Goal: Task Accomplishment & Management: Use online tool/utility

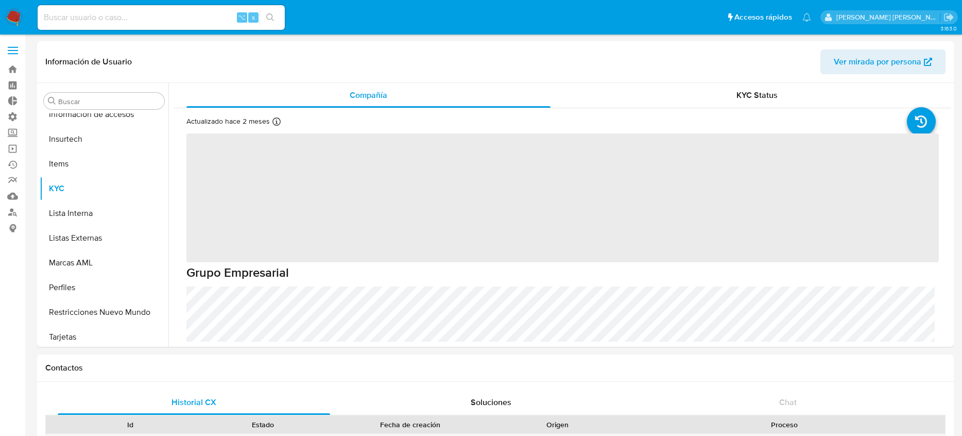
scroll to position [509, 0]
click at [15, 16] on img at bounding box center [14, 18] width 18 height 18
select select "10"
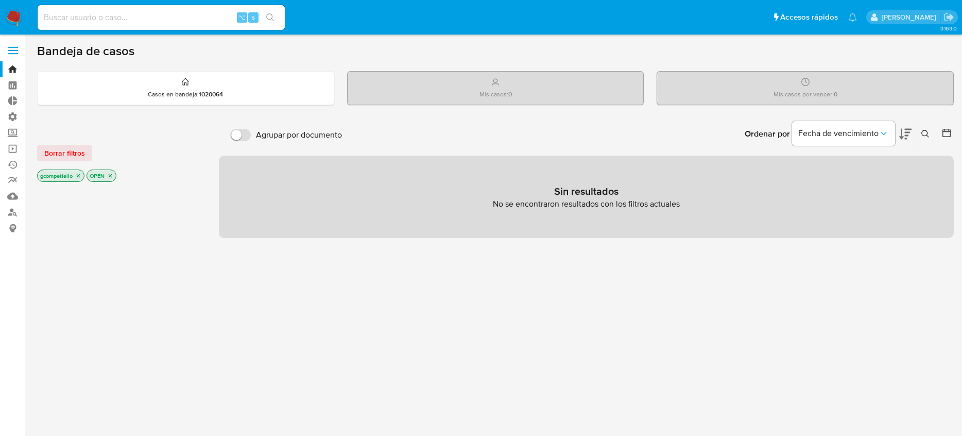
click at [78, 174] on icon "close-filter" at bounding box center [78, 175] width 6 height 6
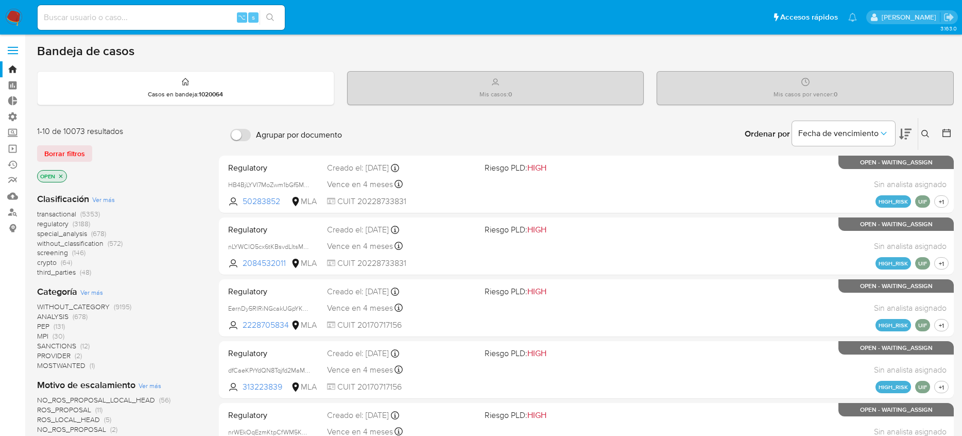
click at [909, 135] on icon at bounding box center [905, 134] width 12 height 12
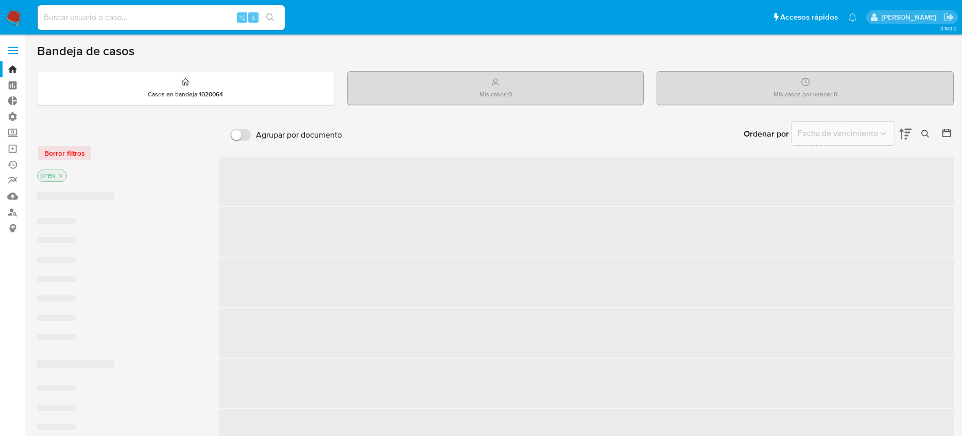
click at [910, 135] on icon at bounding box center [905, 134] width 12 height 12
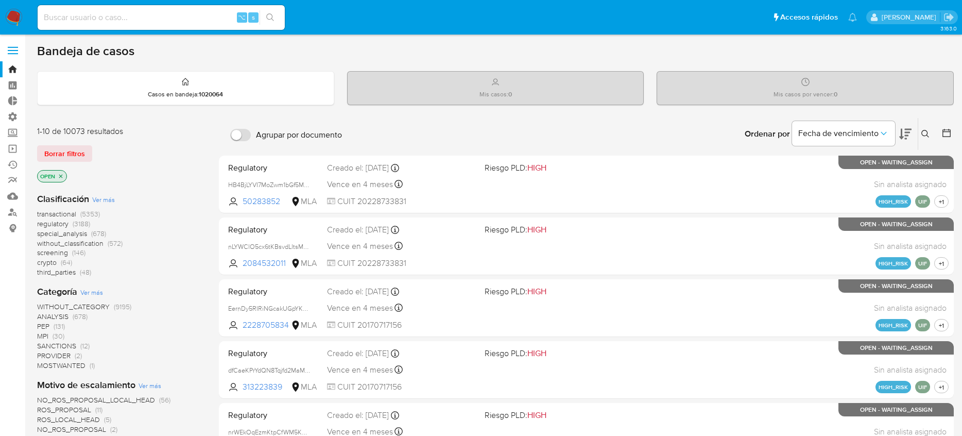
click at [949, 134] on icon at bounding box center [946, 133] width 8 height 8
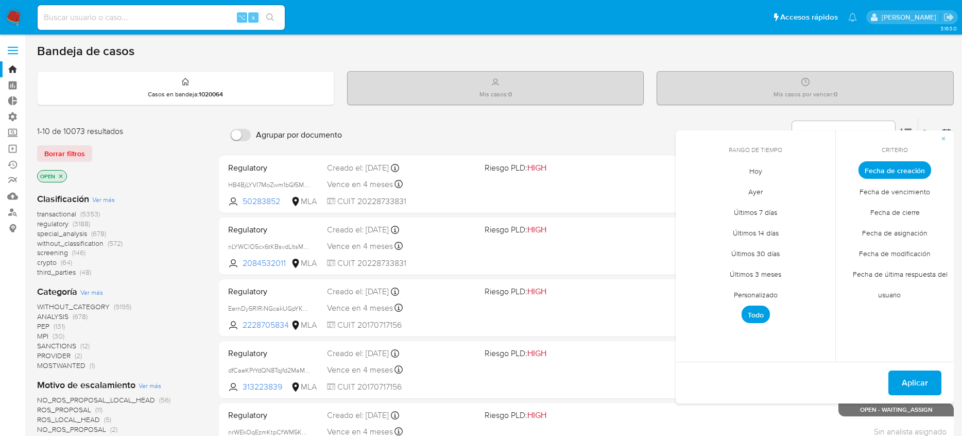
drag, startPoint x: 222, startPoint y: 138, endPoint x: 201, endPoint y: 149, distance: 23.3
click at [219, 141] on div "Agrupar por documento Ordenar por Fecha de vencimiento No es posible ordenar lo…" at bounding box center [586, 134] width 735 height 32
click at [810, 48] on div "Bandeja de casos" at bounding box center [495, 50] width 917 height 15
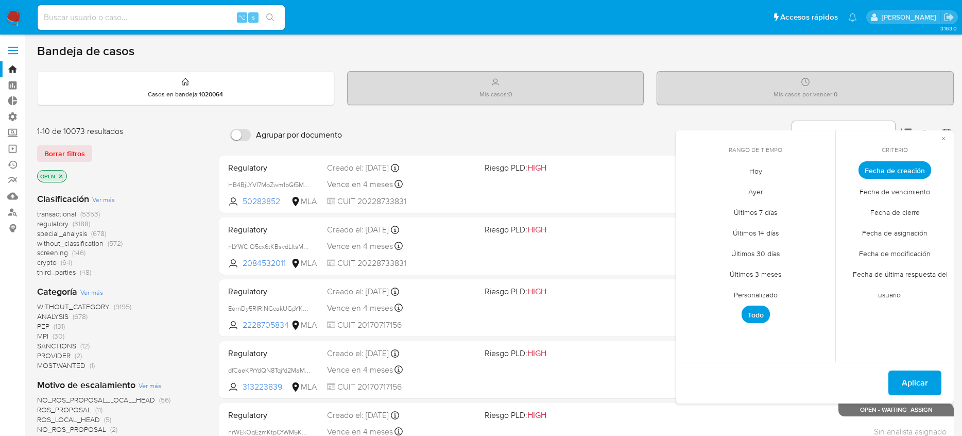
drag, startPoint x: 530, startPoint y: 127, endPoint x: 585, endPoint y: 124, distance: 54.7
click at [532, 125] on div "Ordenar por Fecha de vencimiento No es posible ordenar los resultados mientras …" at bounding box center [650, 134] width 607 height 32
click at [950, 139] on button "button" at bounding box center [943, 138] width 21 height 16
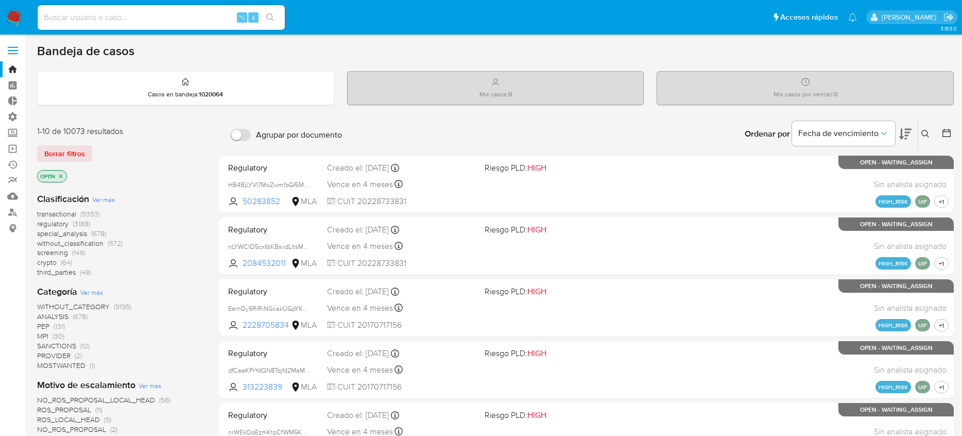
click at [147, 28] on div "⌥ s" at bounding box center [161, 17] width 247 height 25
click at [147, 25] on div "⌥ s" at bounding box center [161, 17] width 247 height 25
click at [132, 16] on input at bounding box center [161, 17] width 247 height 13
paste input "ioNkeifRBkC7dkQRByY4n5gQ"
type input "ioNkeifRBkC7dkQRByY4n5gQ"
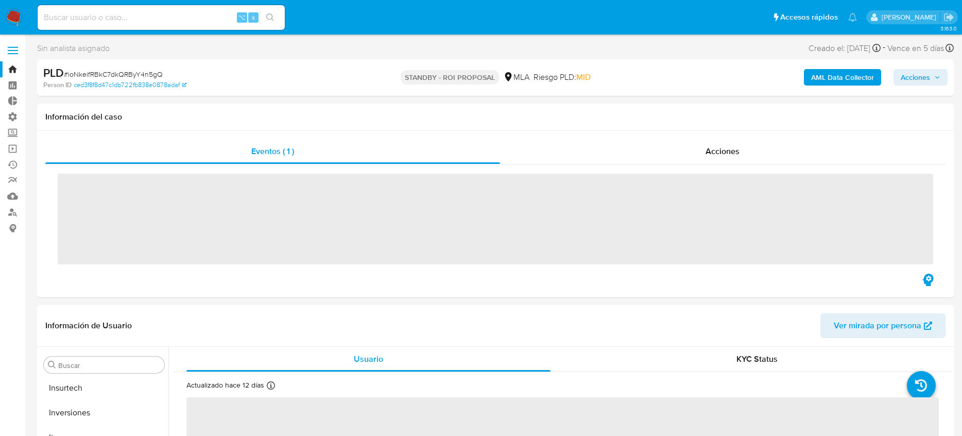
scroll to position [559, 0]
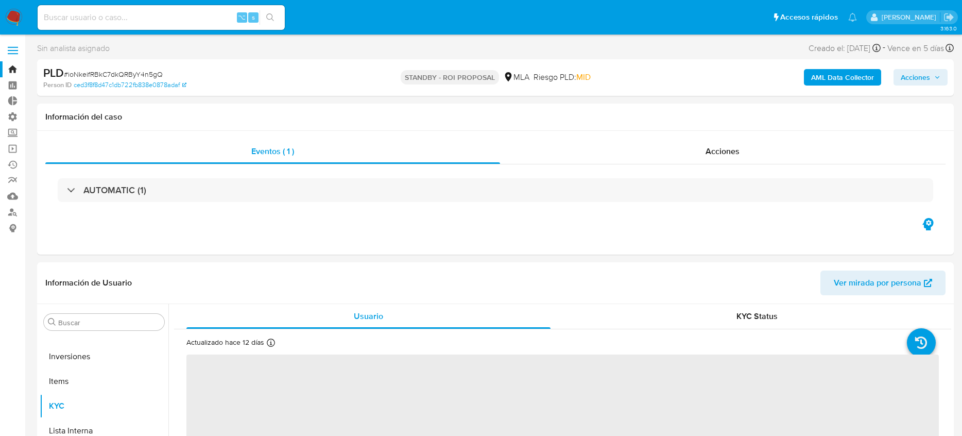
select select "10"
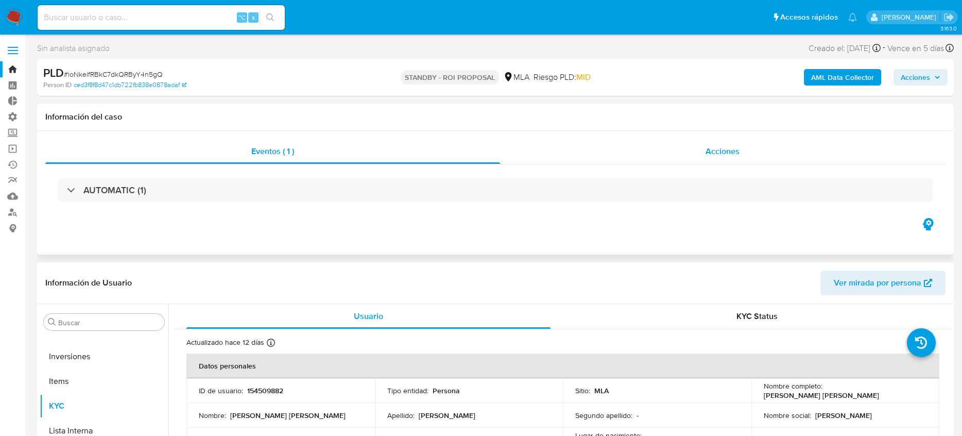
click at [678, 157] on div "Acciones" at bounding box center [723, 151] width 446 height 25
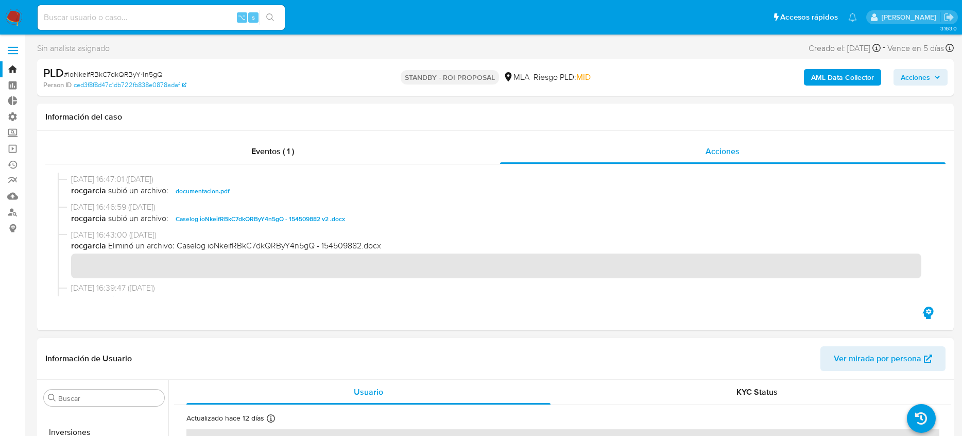
scroll to position [0, 0]
